Goal: Task Accomplishment & Management: Manage account settings

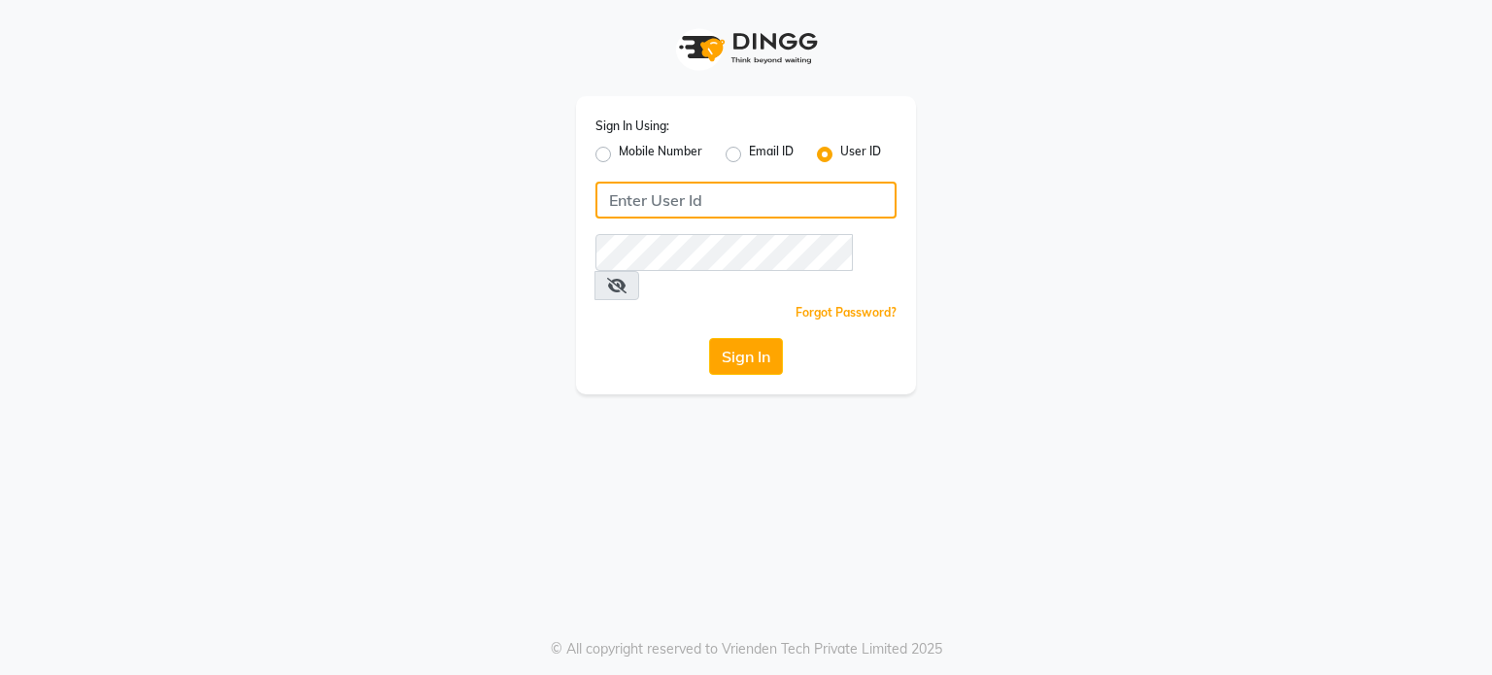
click at [675, 209] on input "Username" at bounding box center [745, 200] width 301 height 37
click at [749, 160] on label "Email ID" at bounding box center [771, 154] width 45 height 23
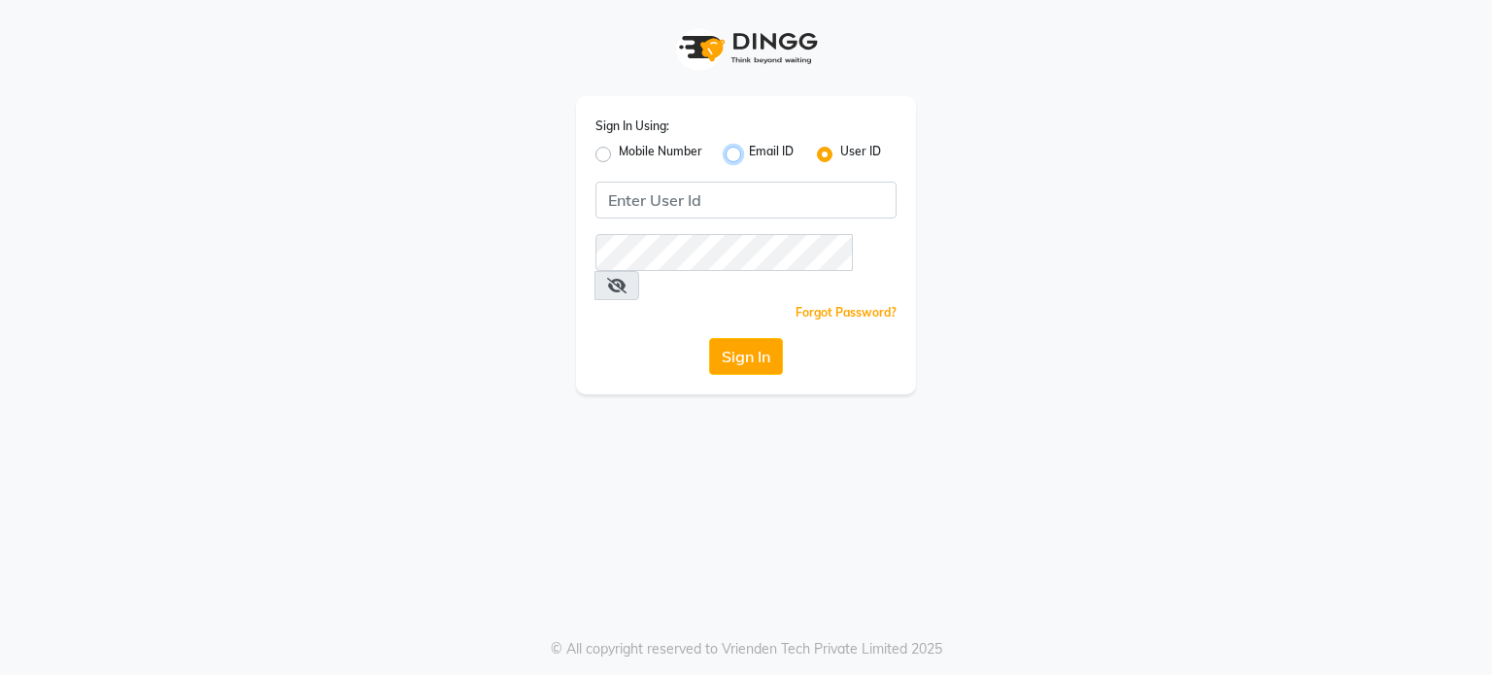
click at [749, 155] on input "Email ID" at bounding box center [755, 149] width 13 height 13
radio input "true"
radio input "false"
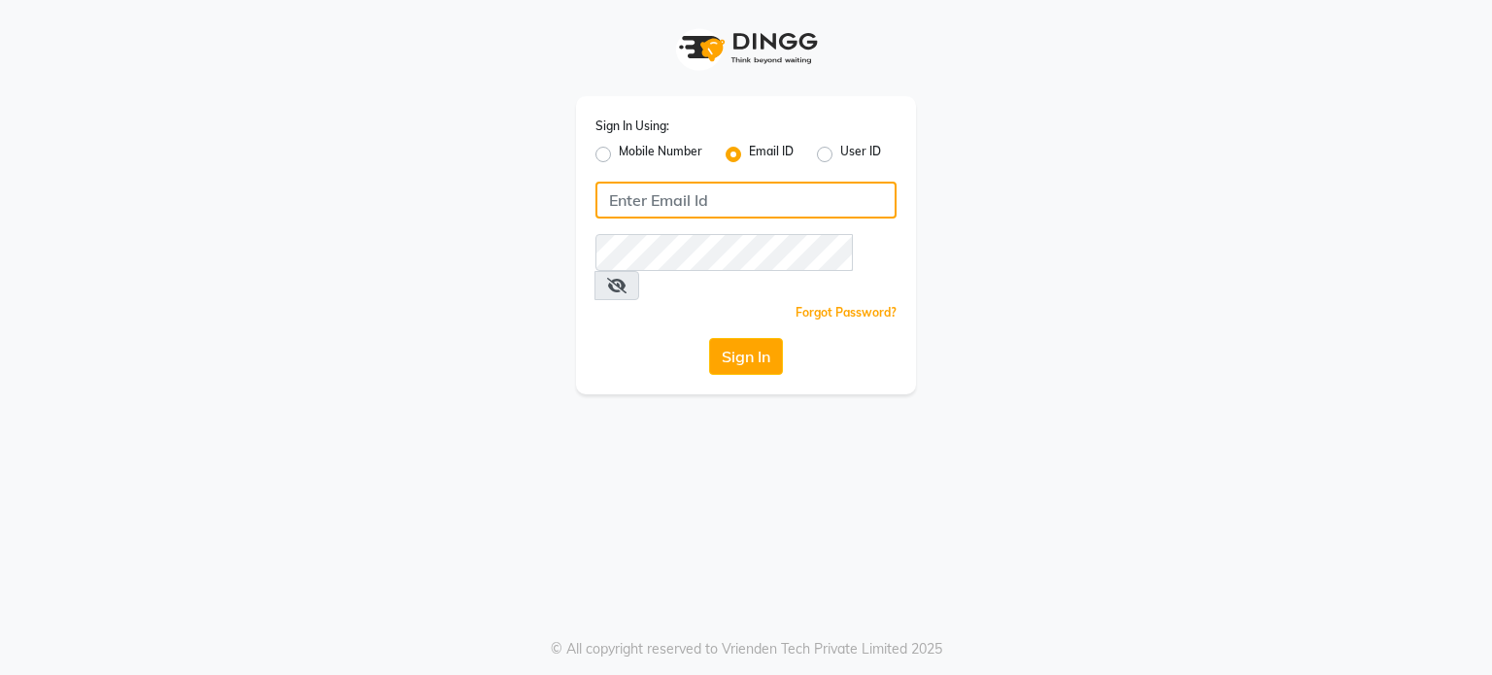
click at [733, 196] on input "Username" at bounding box center [745, 200] width 301 height 37
type input "[EMAIL_ADDRESS][DOMAIN_NAME]"
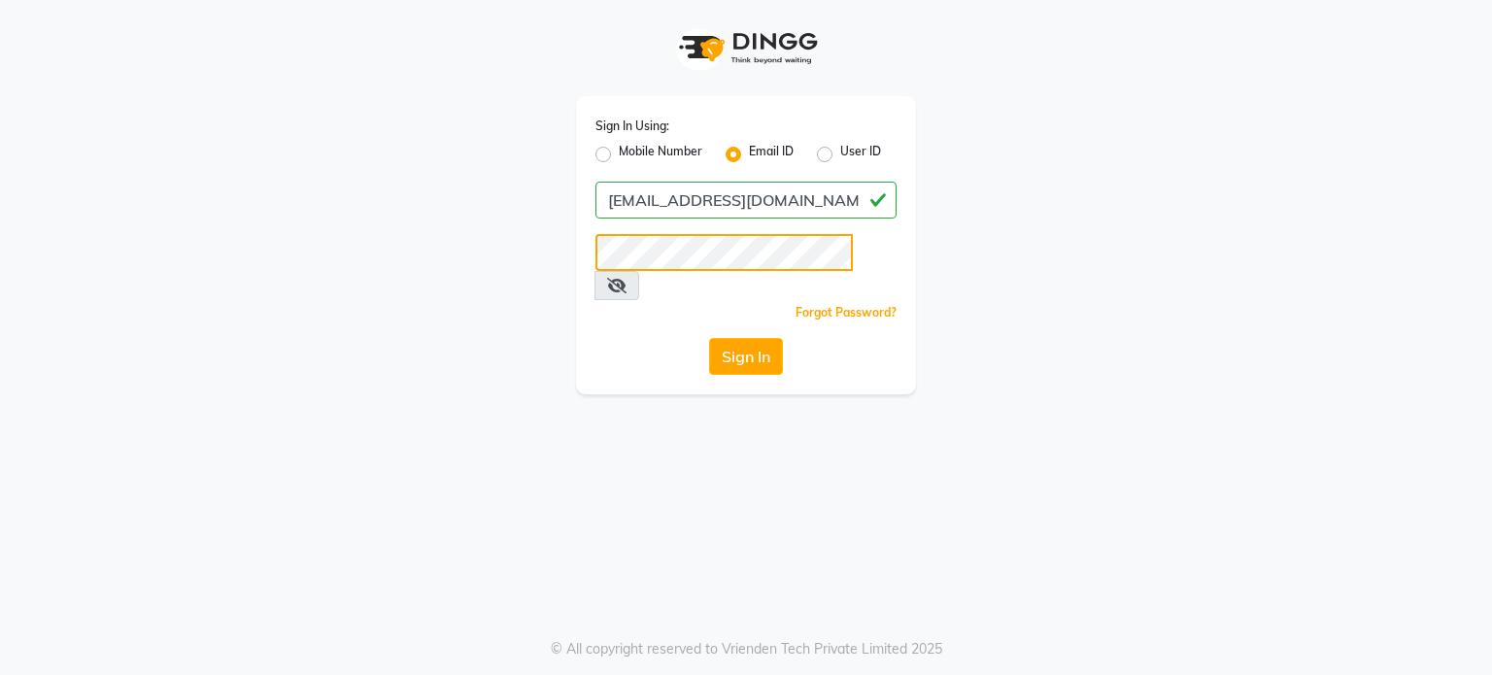
click at [709, 338] on button "Sign In" at bounding box center [746, 356] width 74 height 37
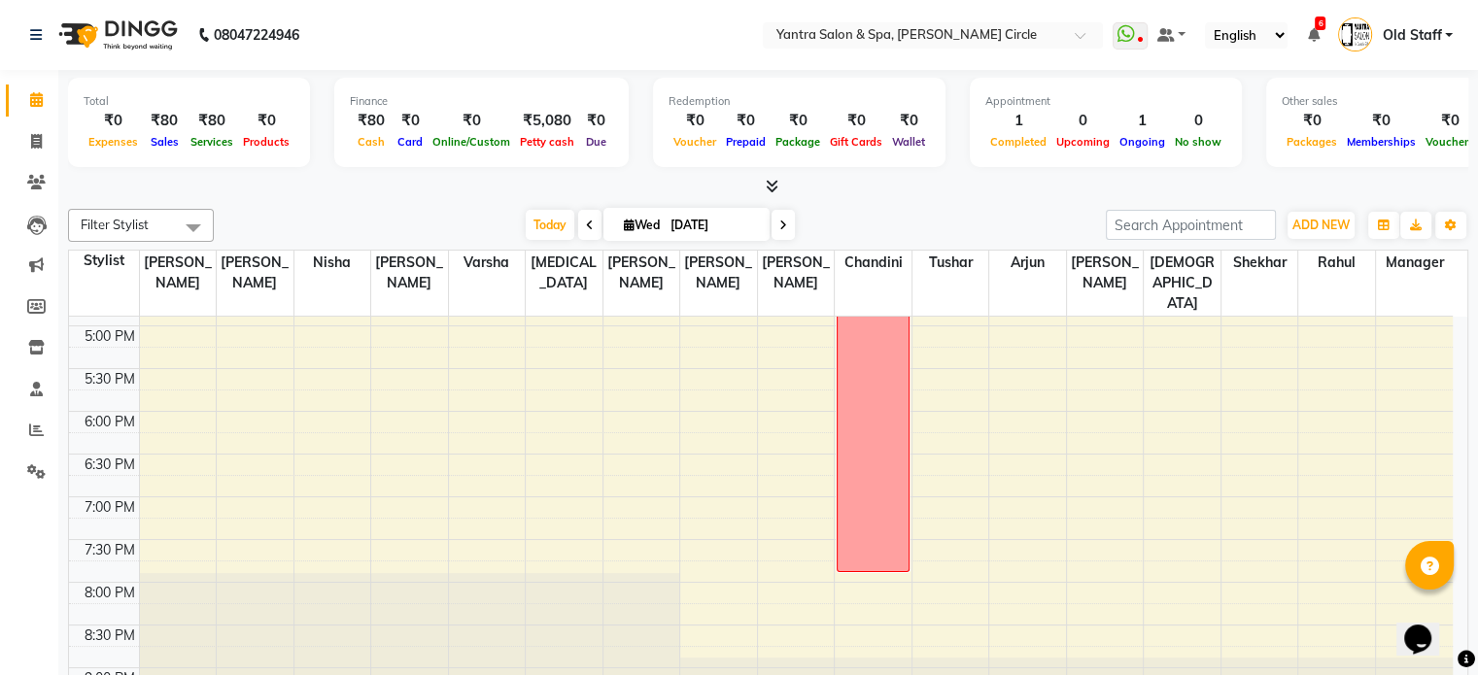
scroll to position [766, 0]
drag, startPoint x: 588, startPoint y: 213, endPoint x: 620, endPoint y: 235, distance: 39.1
click at [588, 213] on span at bounding box center [589, 225] width 23 height 30
type input "02-09-2025"
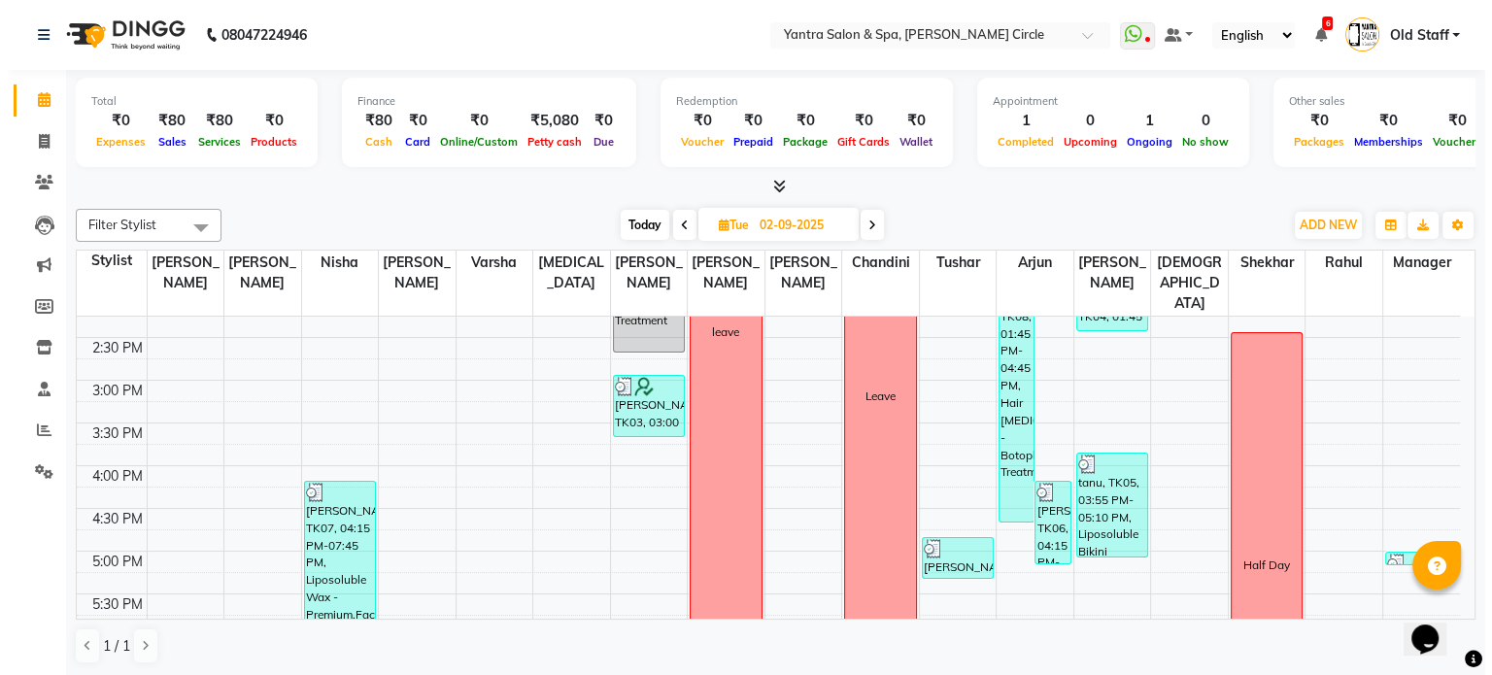
scroll to position [437, 0]
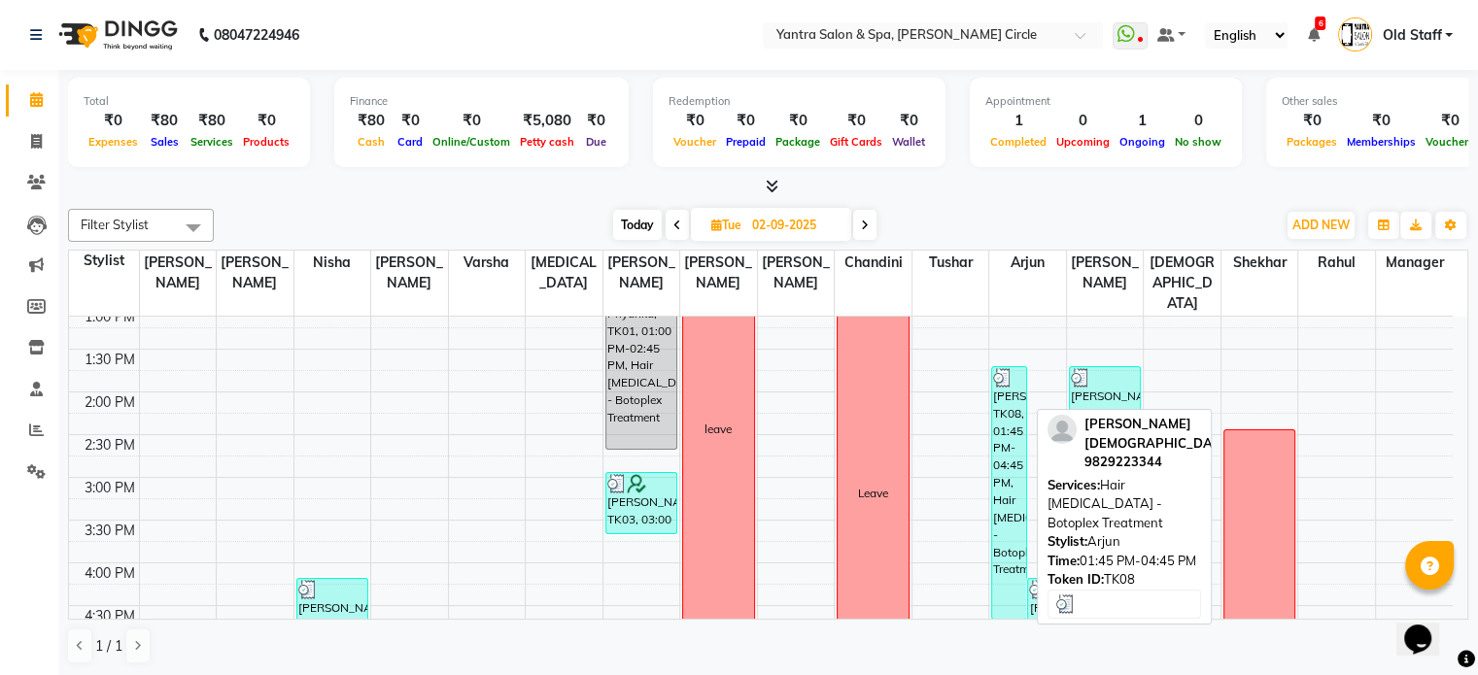
click at [1013, 367] on div "[PERSON_NAME], TK08, 01:45 PM-04:45 PM, Hair [MEDICAL_DATA] - Botoplex Treatment" at bounding box center [1009, 493] width 34 height 252
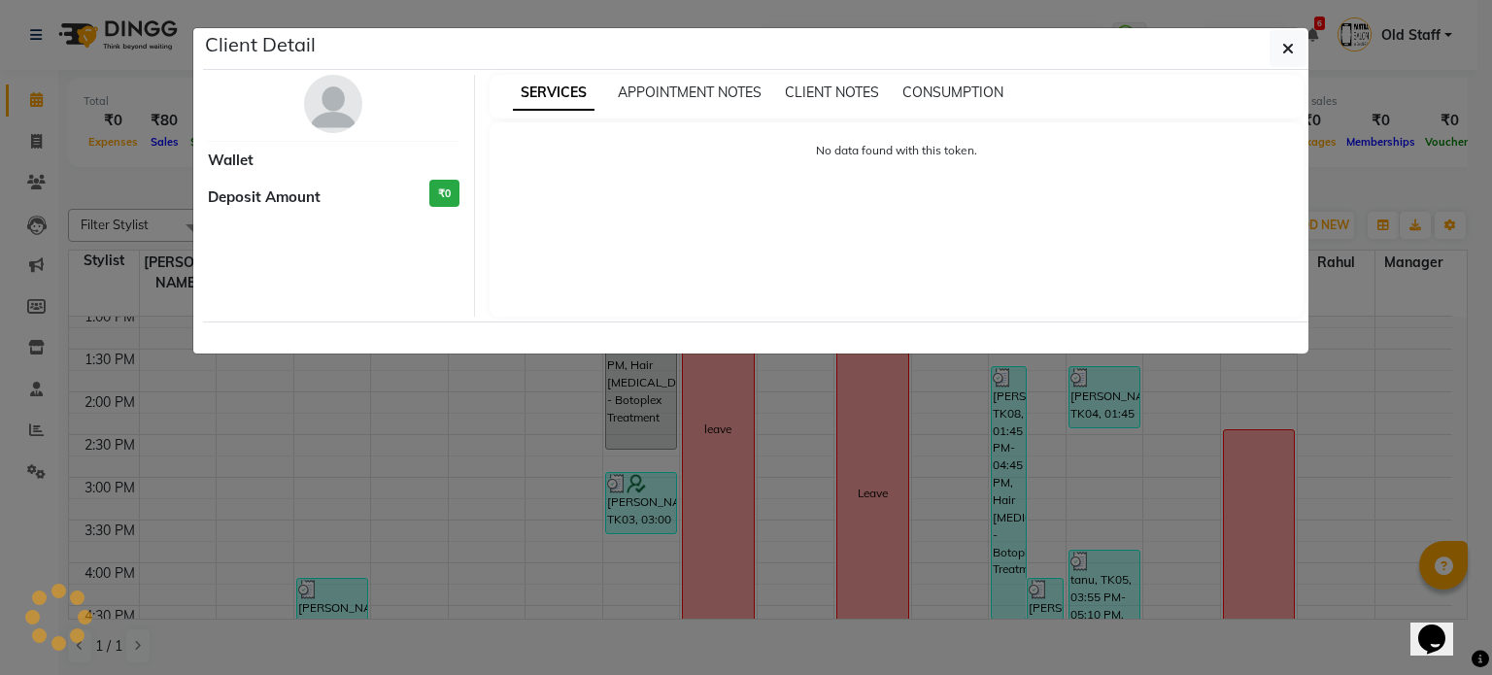
select select "3"
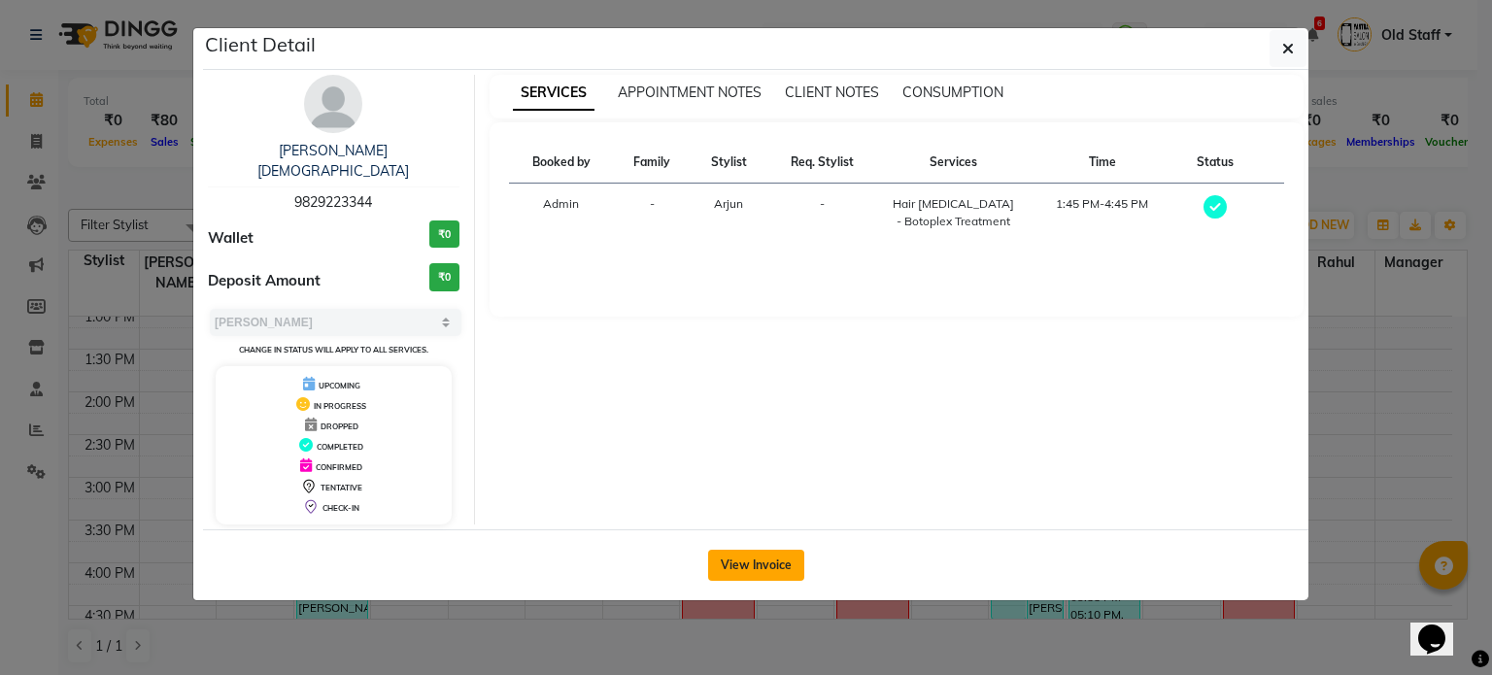
click at [755, 550] on button "View Invoice" at bounding box center [756, 565] width 96 height 31
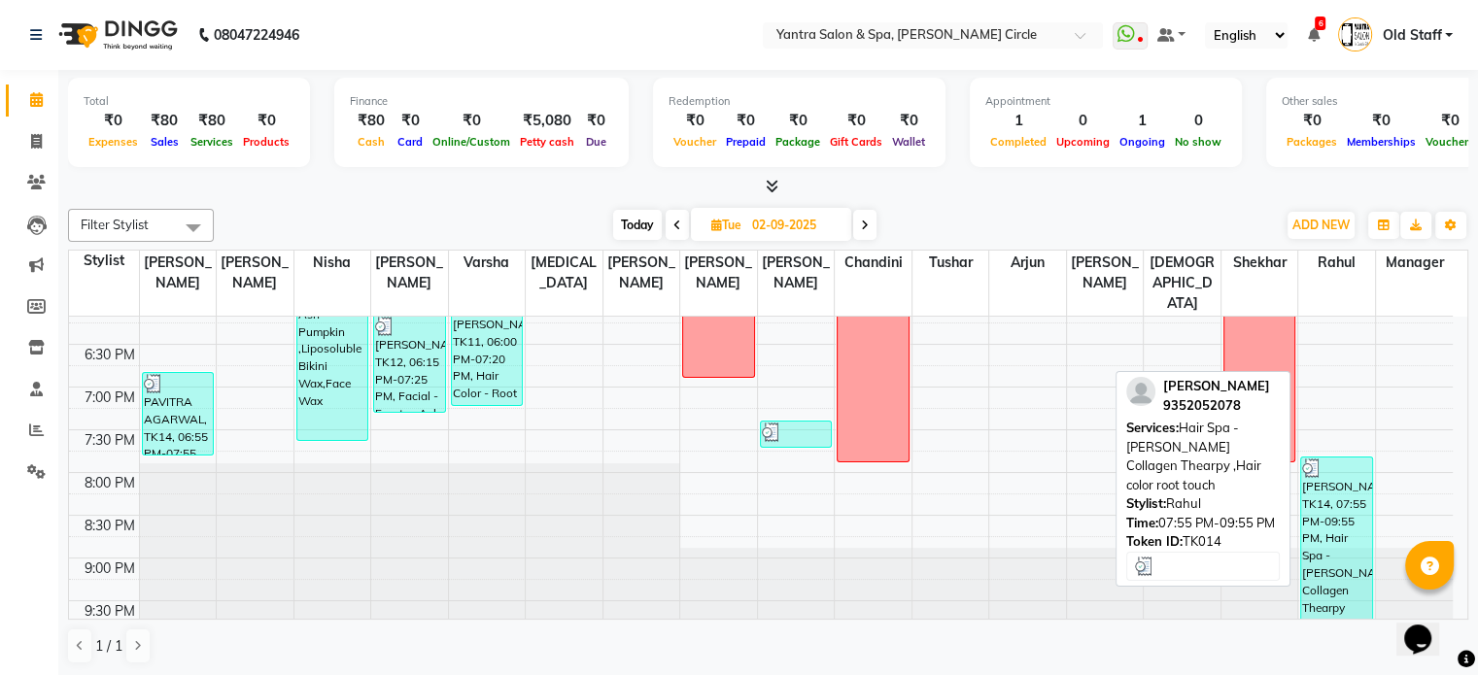
click at [1317, 475] on div "[PERSON_NAME], TK14, 07:55 PM-09:55 PM, Hair Spa - [PERSON_NAME] Collagen Thear…" at bounding box center [1336, 541] width 71 height 166
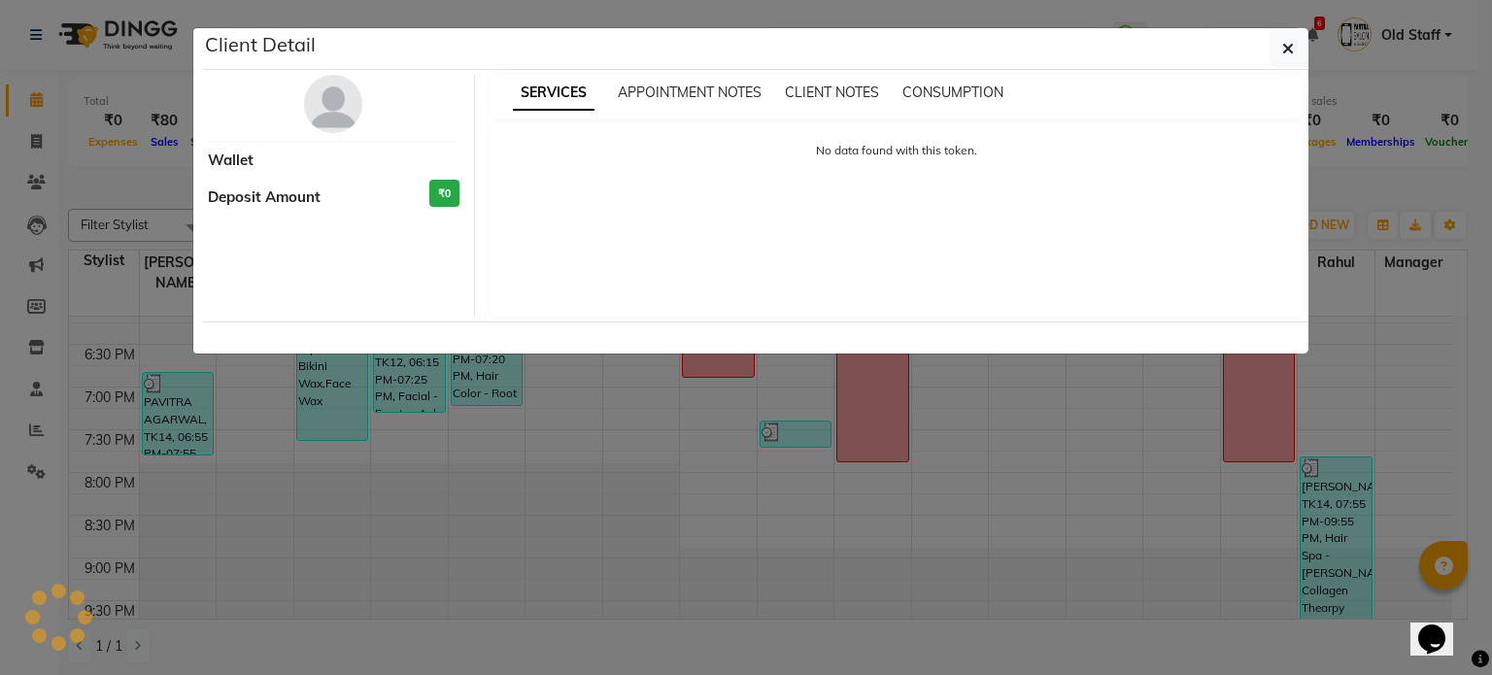
select select "3"
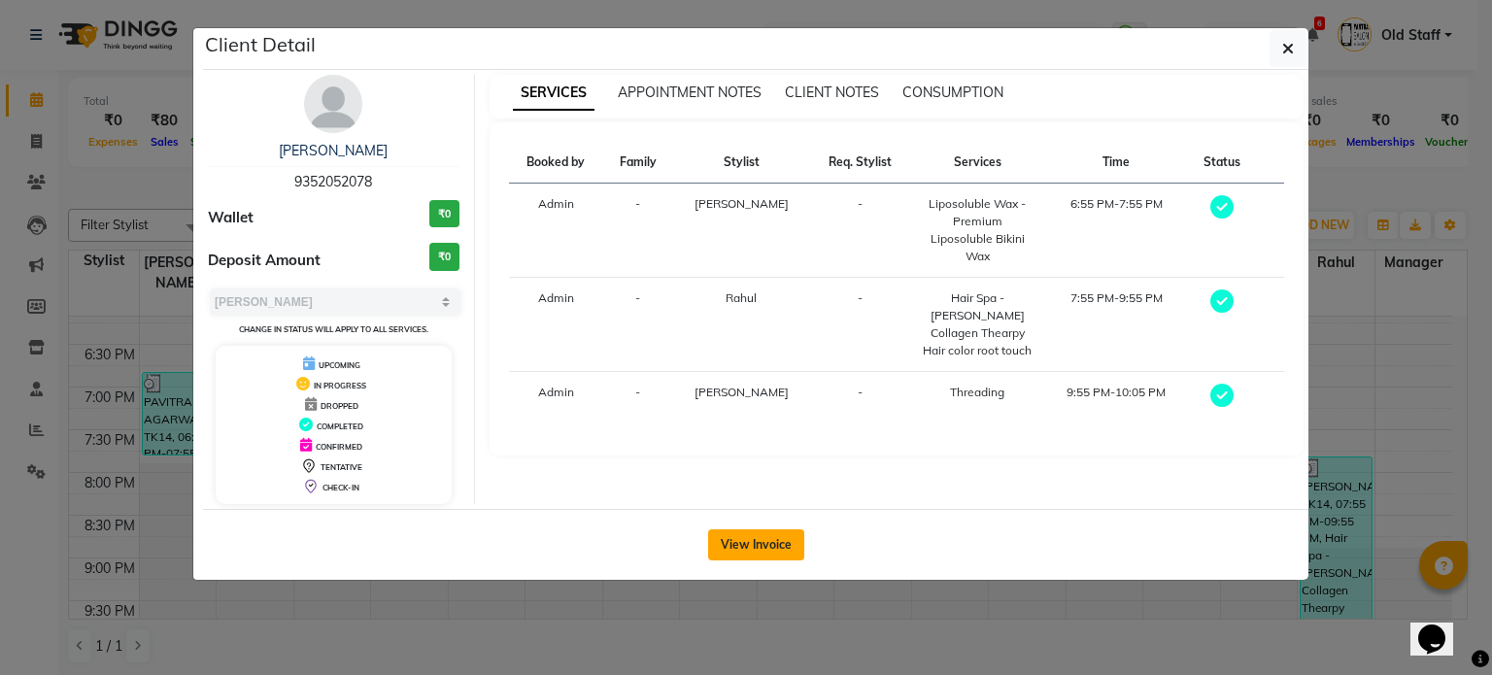
click at [791, 535] on button "View Invoice" at bounding box center [756, 544] width 96 height 31
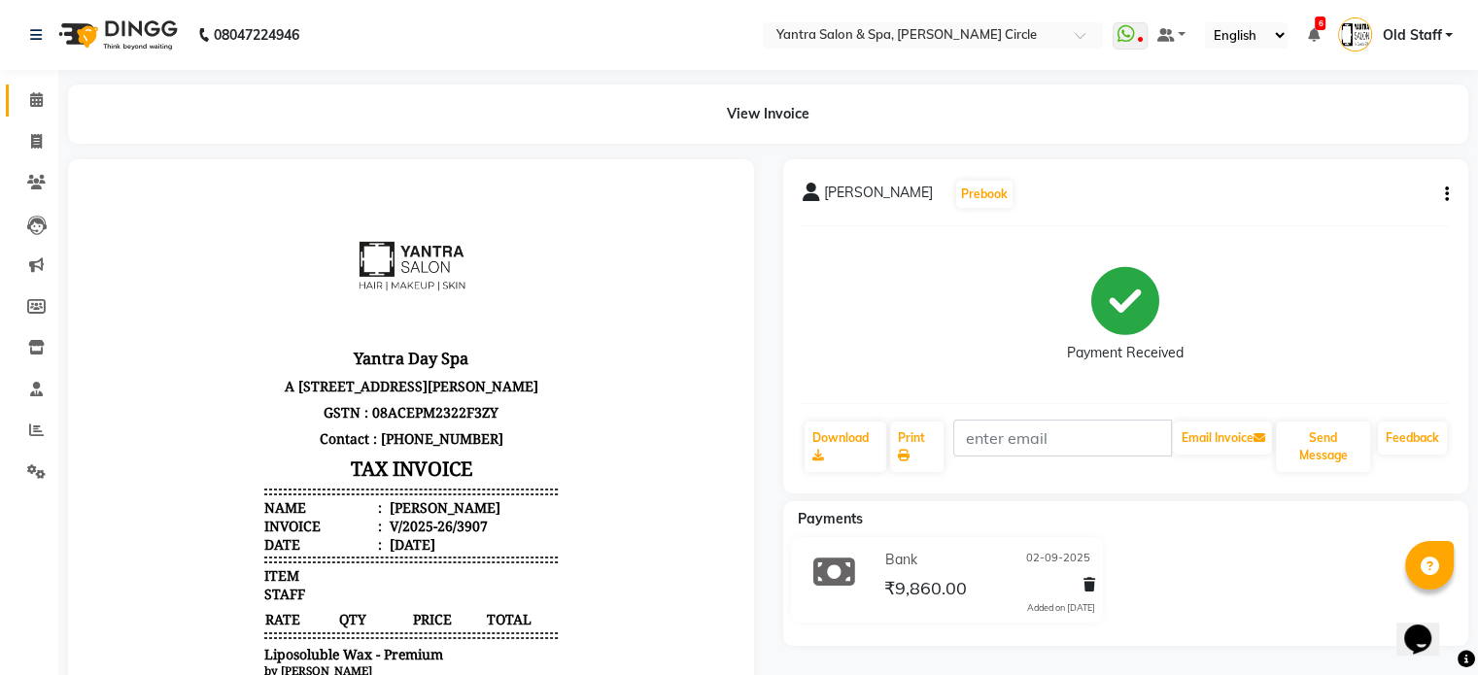
click at [19, 90] on span at bounding box center [36, 100] width 34 height 22
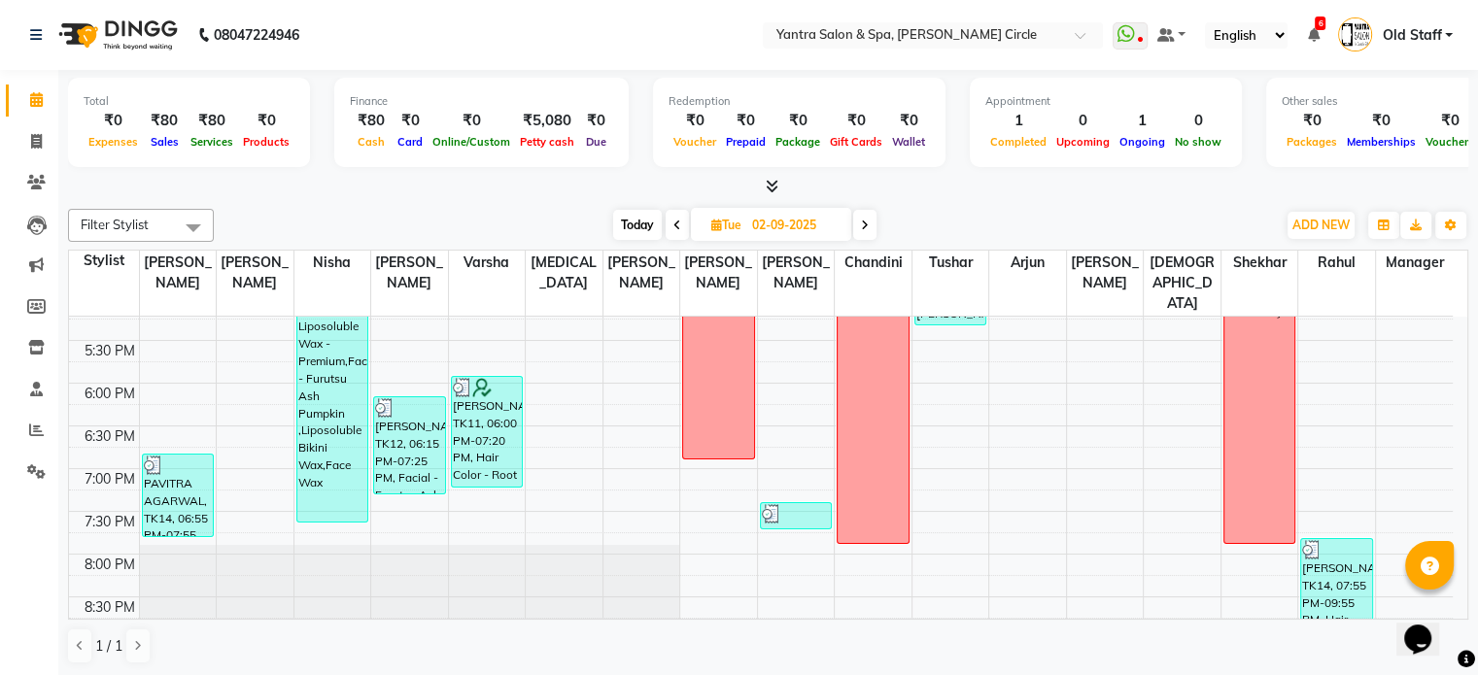
scroll to position [578, 0]
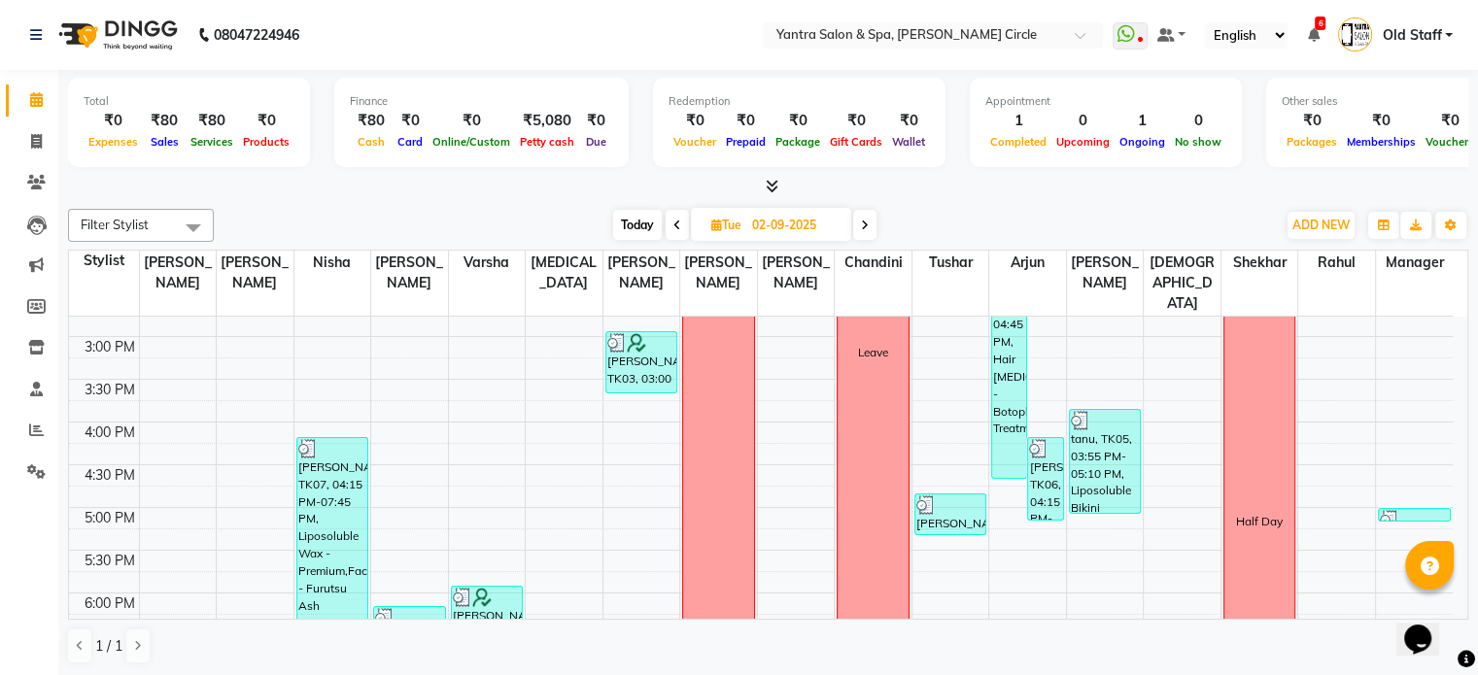
click at [631, 217] on span "Today" at bounding box center [637, 225] width 49 height 30
type input "[DATE]"
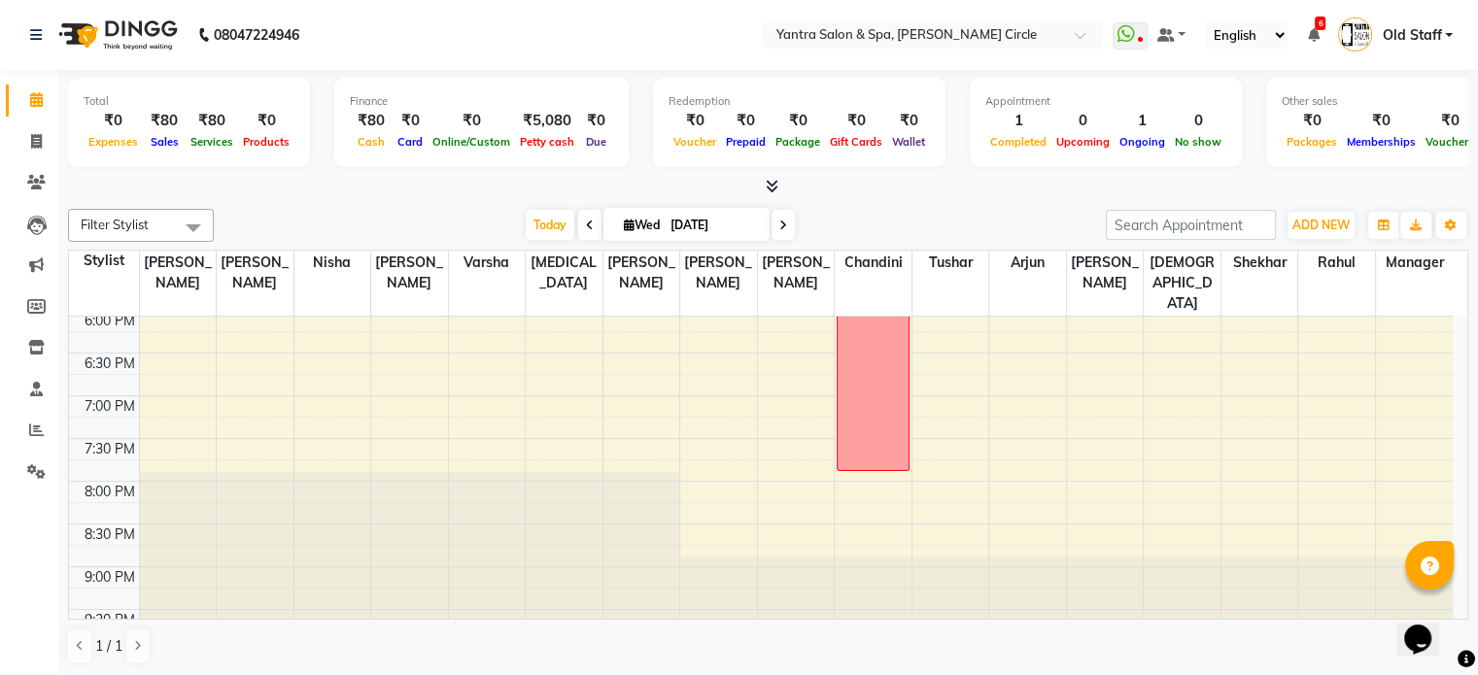
scroll to position [862, 0]
